Goal: Information Seeking & Learning: Find contact information

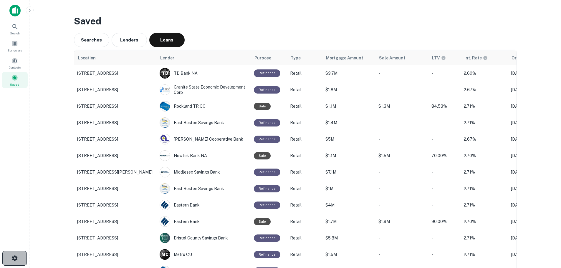
click at [16, 263] on button "button" at bounding box center [14, 258] width 24 height 15
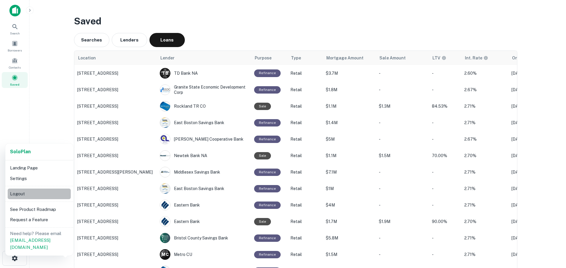
click at [40, 194] on li "Logout" at bounding box center [39, 194] width 63 height 11
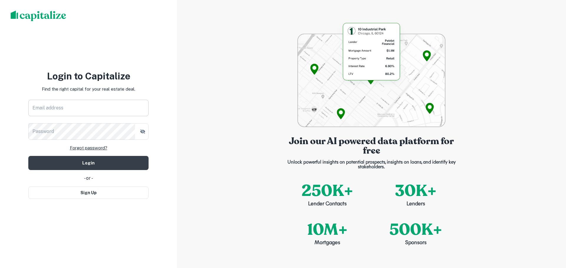
click at [92, 108] on input "Email address" at bounding box center [88, 108] width 120 height 17
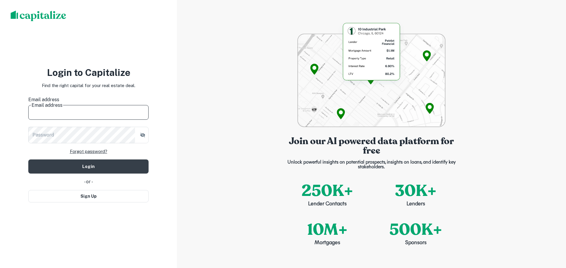
type input "**********"
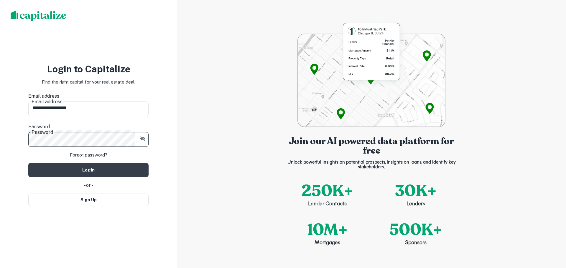
click at [28, 163] on button "Login" at bounding box center [88, 170] width 120 height 14
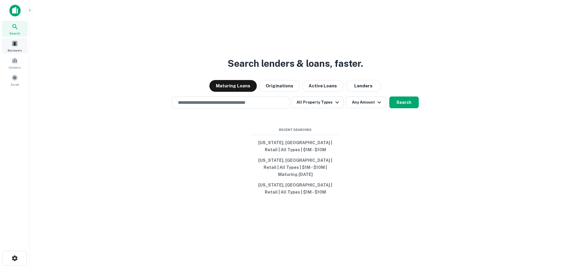
click at [12, 47] on div "Borrowers" at bounding box center [15, 46] width 26 height 16
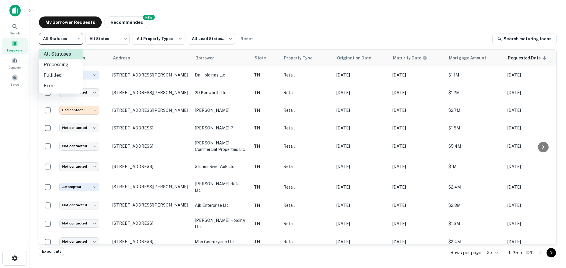
click at [69, 43] on body "**********" at bounding box center [283, 134] width 566 height 268
click at [68, 67] on li "Processing" at bounding box center [61, 65] width 44 height 11
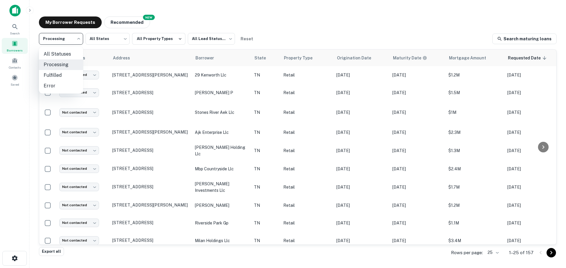
click at [65, 44] on body "**********" at bounding box center [283, 134] width 566 height 268
click at [64, 70] on li "Fulfilled" at bounding box center [61, 75] width 44 height 11
type input "*********"
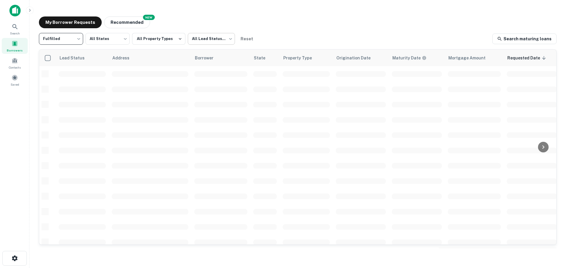
click at [209, 41] on body "Search Borrowers Contacts Saved My Borrower Requests NEW Recommended Fulfilled …" at bounding box center [283, 134] width 566 height 268
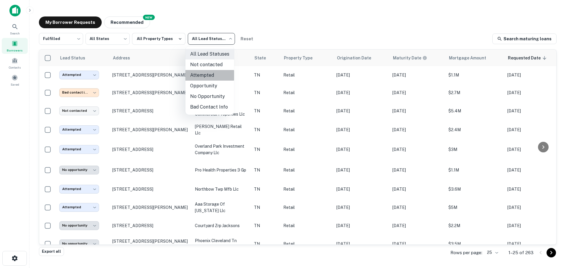
click at [202, 75] on li "Attempted" at bounding box center [209, 75] width 49 height 11
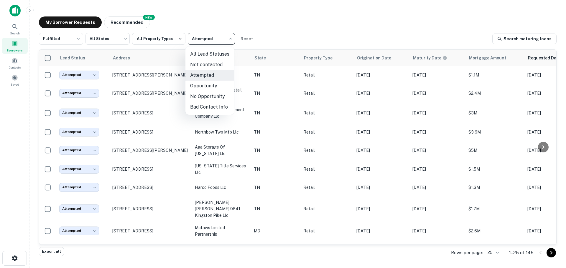
click at [202, 41] on body "Search Borrowers Contacts Saved My Borrower Requests NEW Recommended Fulfilled …" at bounding box center [283, 134] width 566 height 268
click at [208, 108] on li "Bad Contact Info" at bounding box center [209, 107] width 49 height 11
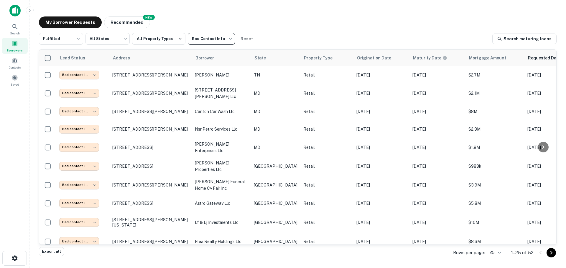
click at [204, 40] on body "**********" at bounding box center [283, 134] width 566 height 268
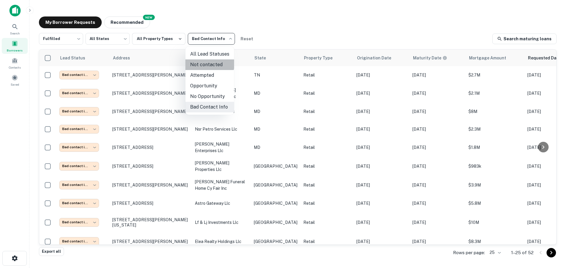
click at [201, 62] on li "Not contacted" at bounding box center [209, 65] width 49 height 11
type input "****"
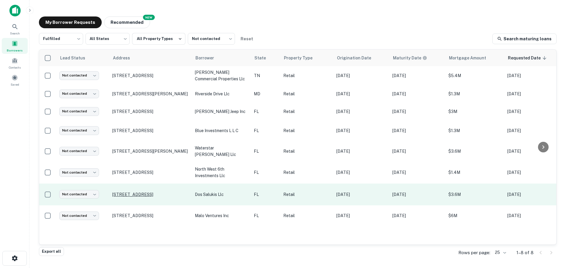
click at [146, 192] on p "[STREET_ADDRESS]" at bounding box center [150, 194] width 77 height 5
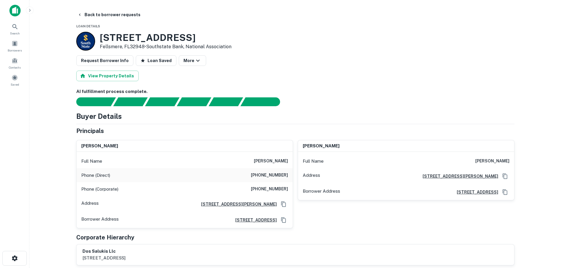
click at [141, 43] on h3 "[STREET_ADDRESS]" at bounding box center [166, 37] width 132 height 11
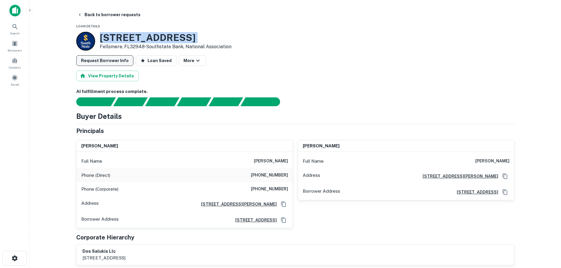
copy h3 "[STREET_ADDRESS]"
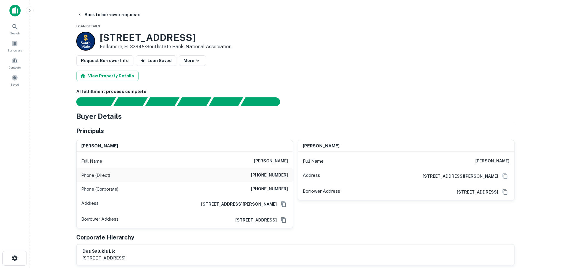
click at [277, 179] on h6 "[PHONE_NUMBER]" at bounding box center [269, 175] width 37 height 7
click at [277, 189] on h6 "[PHONE_NUMBER]" at bounding box center [269, 189] width 37 height 7
copy h6 "[PHONE_NUMBER]"
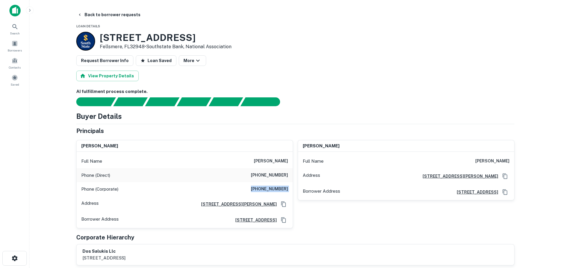
click at [267, 190] on h6 "[PHONE_NUMBER]" at bounding box center [269, 189] width 37 height 7
click at [268, 189] on h6 "[PHONE_NUMBER]" at bounding box center [269, 189] width 37 height 7
click at [268, 187] on h6 "[PHONE_NUMBER]" at bounding box center [269, 189] width 37 height 7
click at [268, 189] on h6 "[PHONE_NUMBER]" at bounding box center [269, 189] width 37 height 7
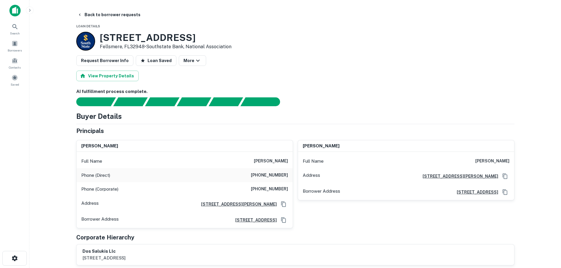
click at [268, 190] on h6 "[PHONE_NUMBER]" at bounding box center [269, 189] width 37 height 7
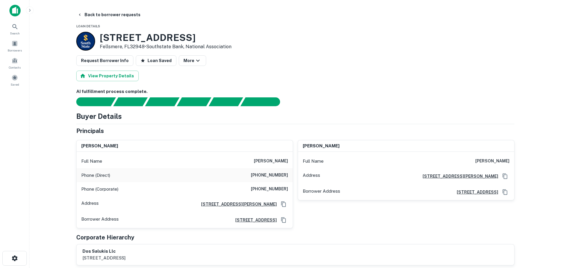
click at [265, 179] on h6 "[PHONE_NUMBER]" at bounding box center [269, 175] width 37 height 7
copy h6 "[PHONE_NUMBER]"
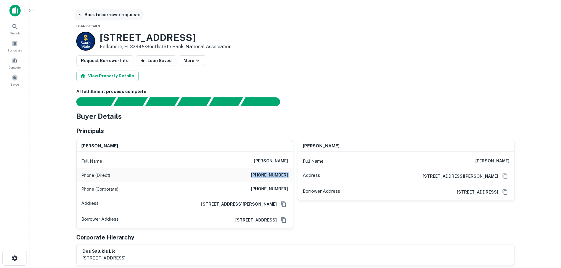
click at [95, 16] on button "Back to borrower requests" at bounding box center [109, 14] width 68 height 11
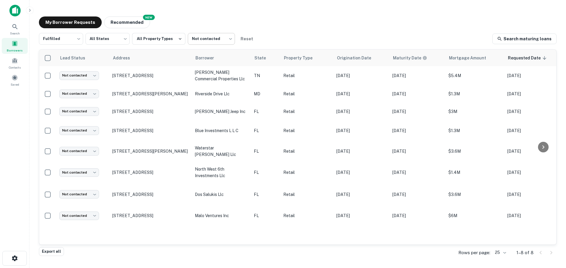
click at [208, 45] on body "Search Borrowers Contacts Saved My Borrower Requests NEW Recommended Fulfilled …" at bounding box center [283, 134] width 566 height 268
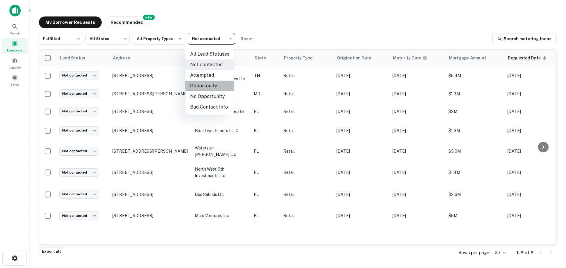
click at [215, 85] on li "Opportunity" at bounding box center [209, 86] width 49 height 11
type input "**********"
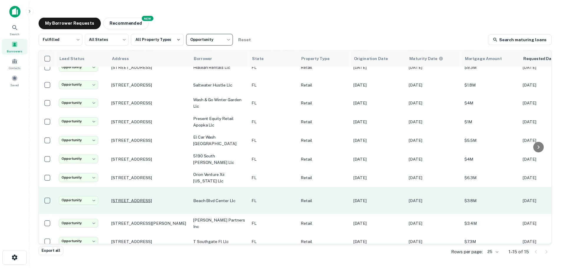
scroll to position [49, 0]
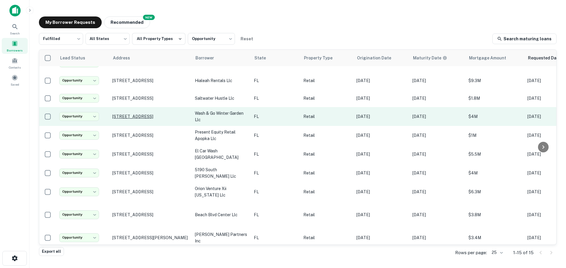
click at [168, 114] on p "[STREET_ADDRESS]" at bounding box center [150, 116] width 77 height 5
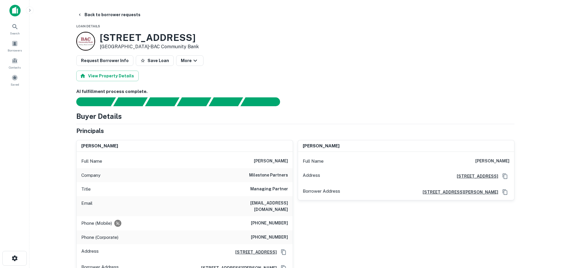
click at [166, 37] on h3 "[STREET_ADDRESS]" at bounding box center [149, 37] width 99 height 11
copy h3 "[STREET_ADDRESS]"
click at [102, 11] on button "Back to borrower requests" at bounding box center [109, 14] width 68 height 11
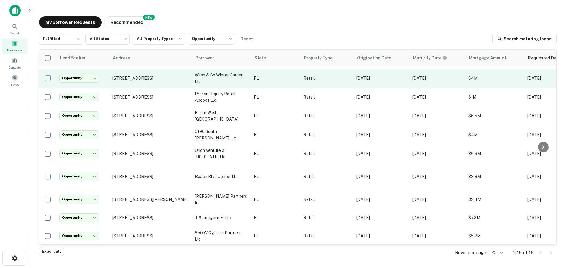
scroll to position [108, 0]
